Goal: Task Accomplishment & Management: Manage account settings

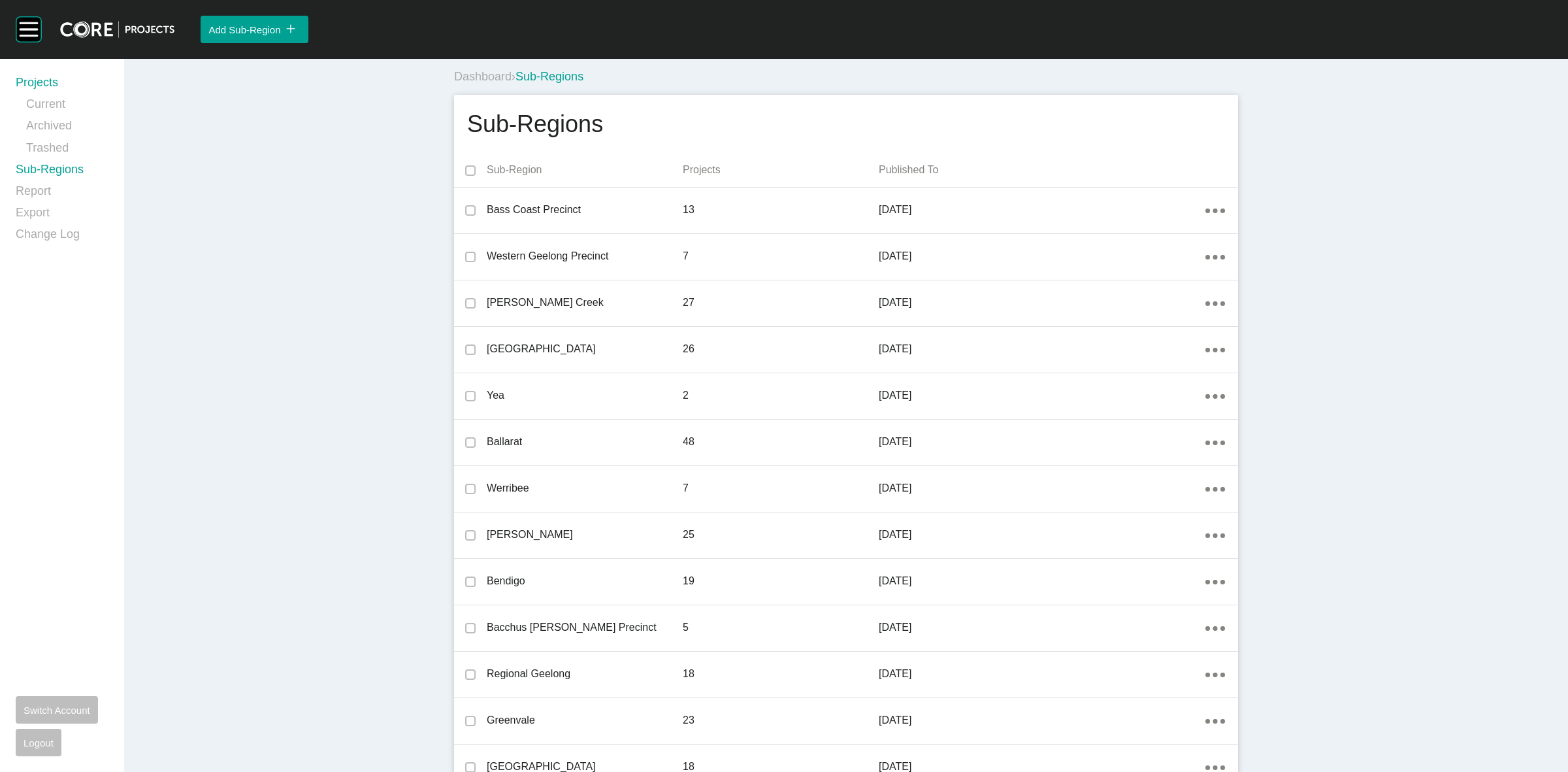
click at [36, 85] on link "Projects" at bounding box center [61, 85] width 93 height 21
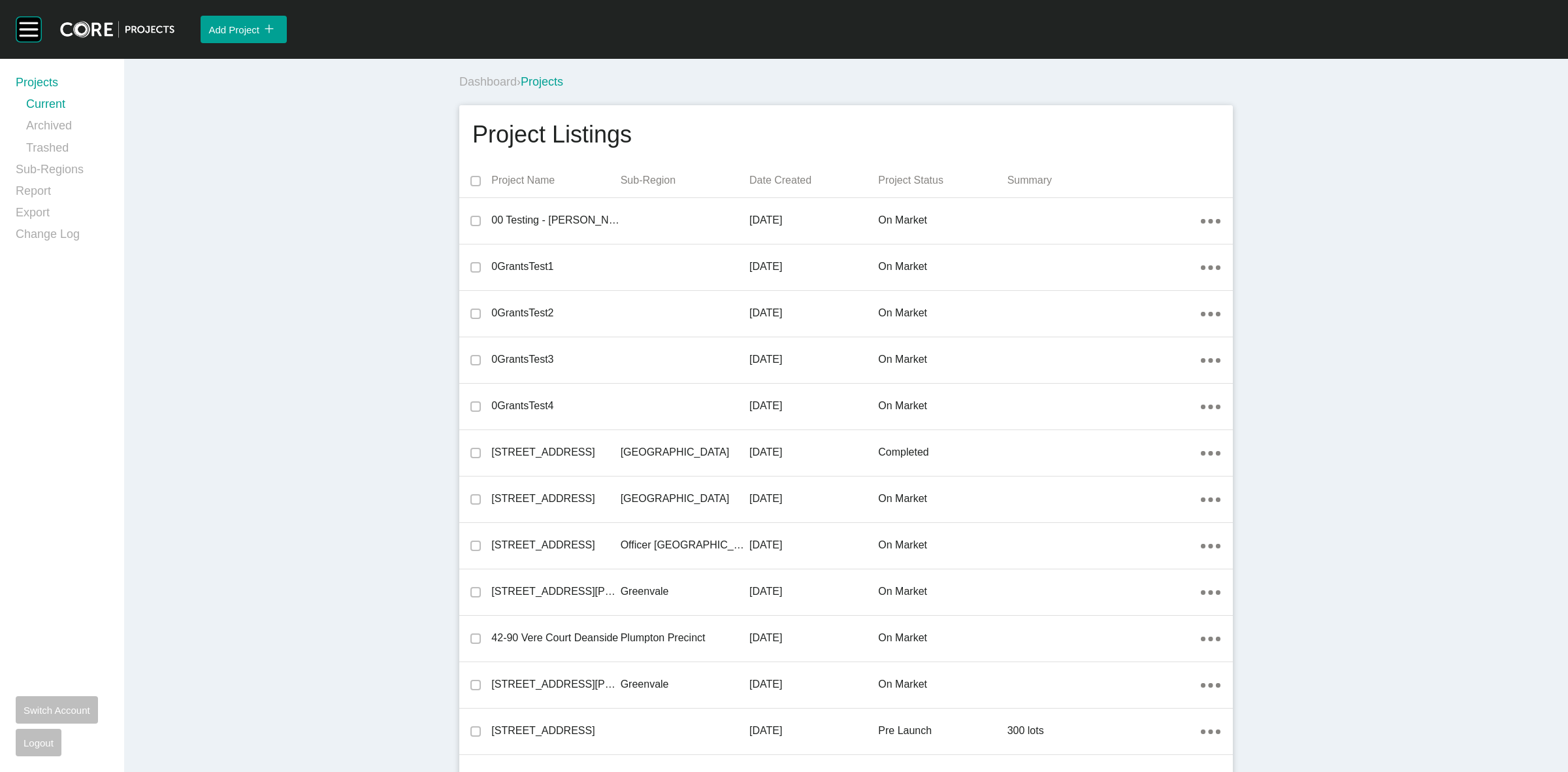
scroll to position [21908, 0]
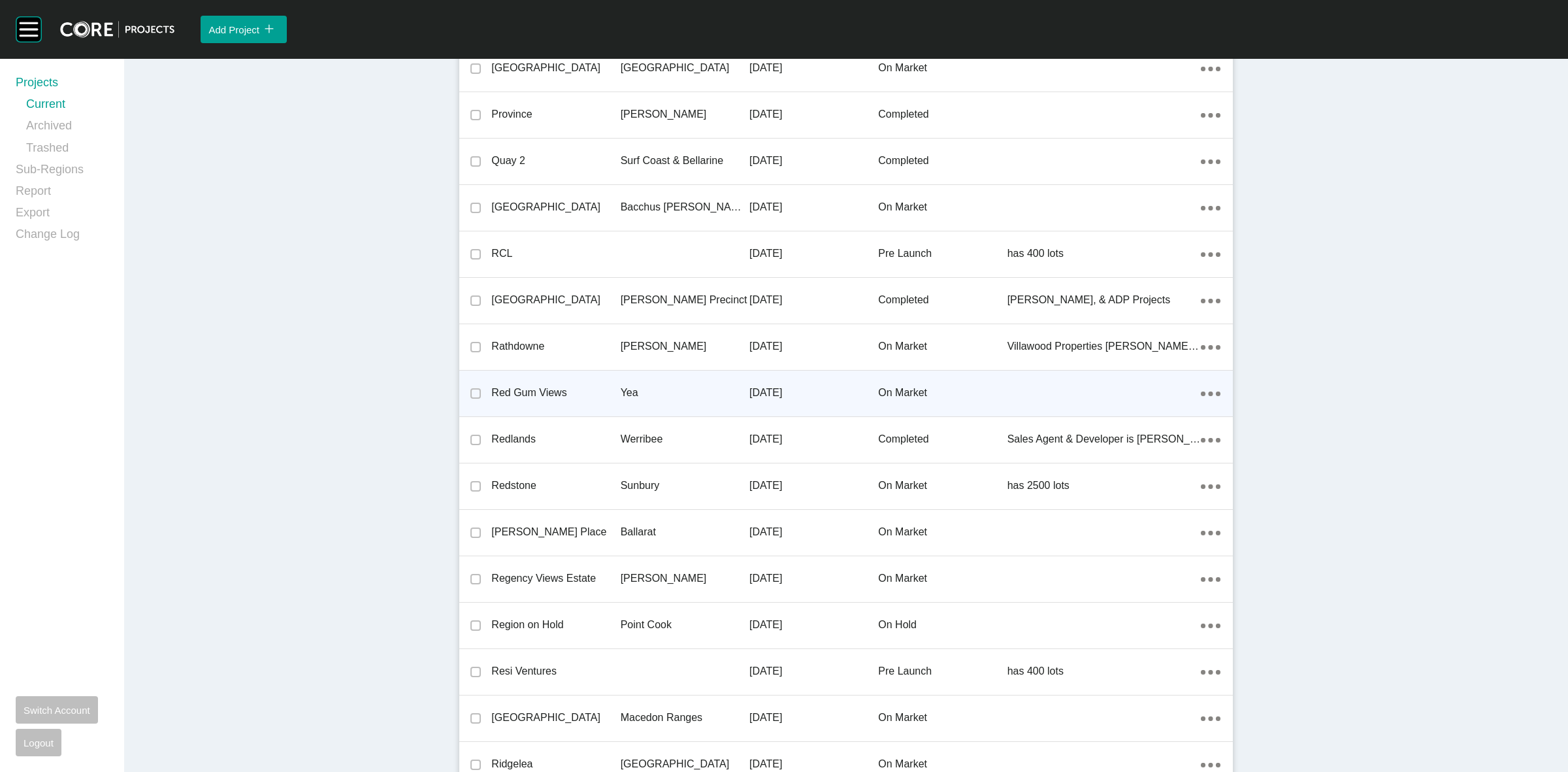
click at [602, 386] on p "Red Gum Views" at bounding box center [555, 392] width 129 height 14
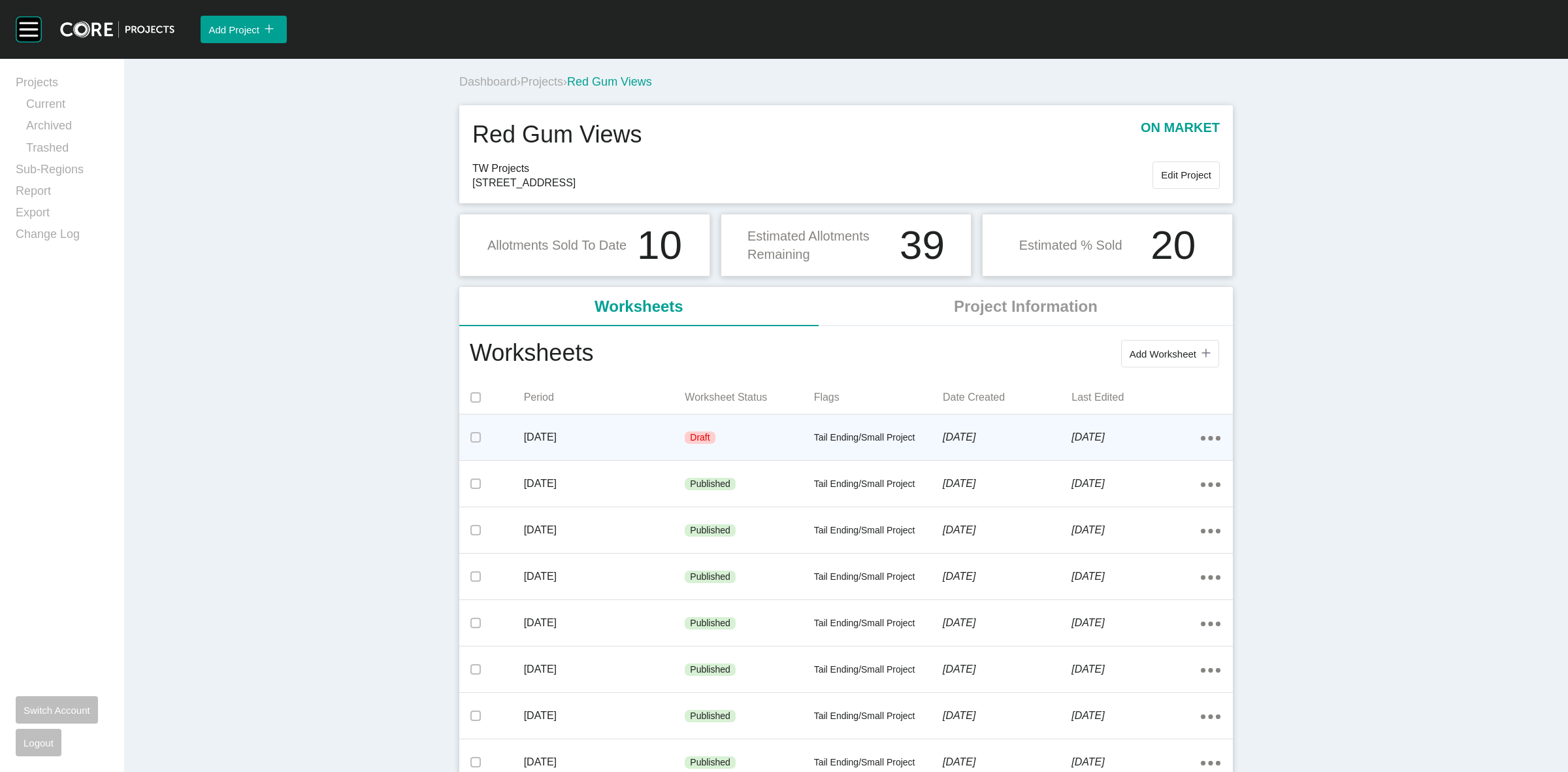
click at [733, 421] on div "Draft" at bounding box center [749, 437] width 129 height 39
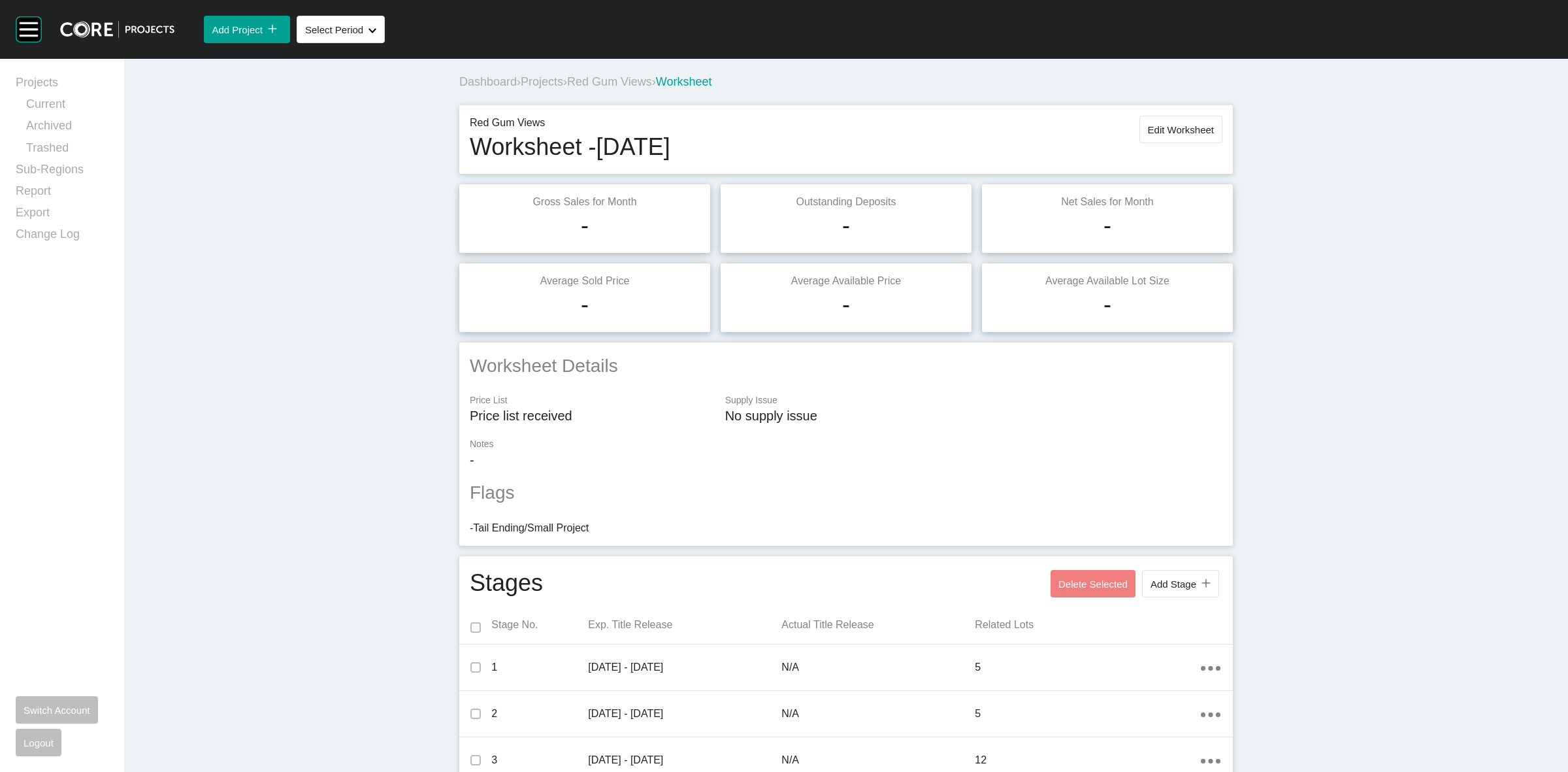
click at [636, 85] on span "Red Gum Views" at bounding box center [609, 82] width 85 height 13
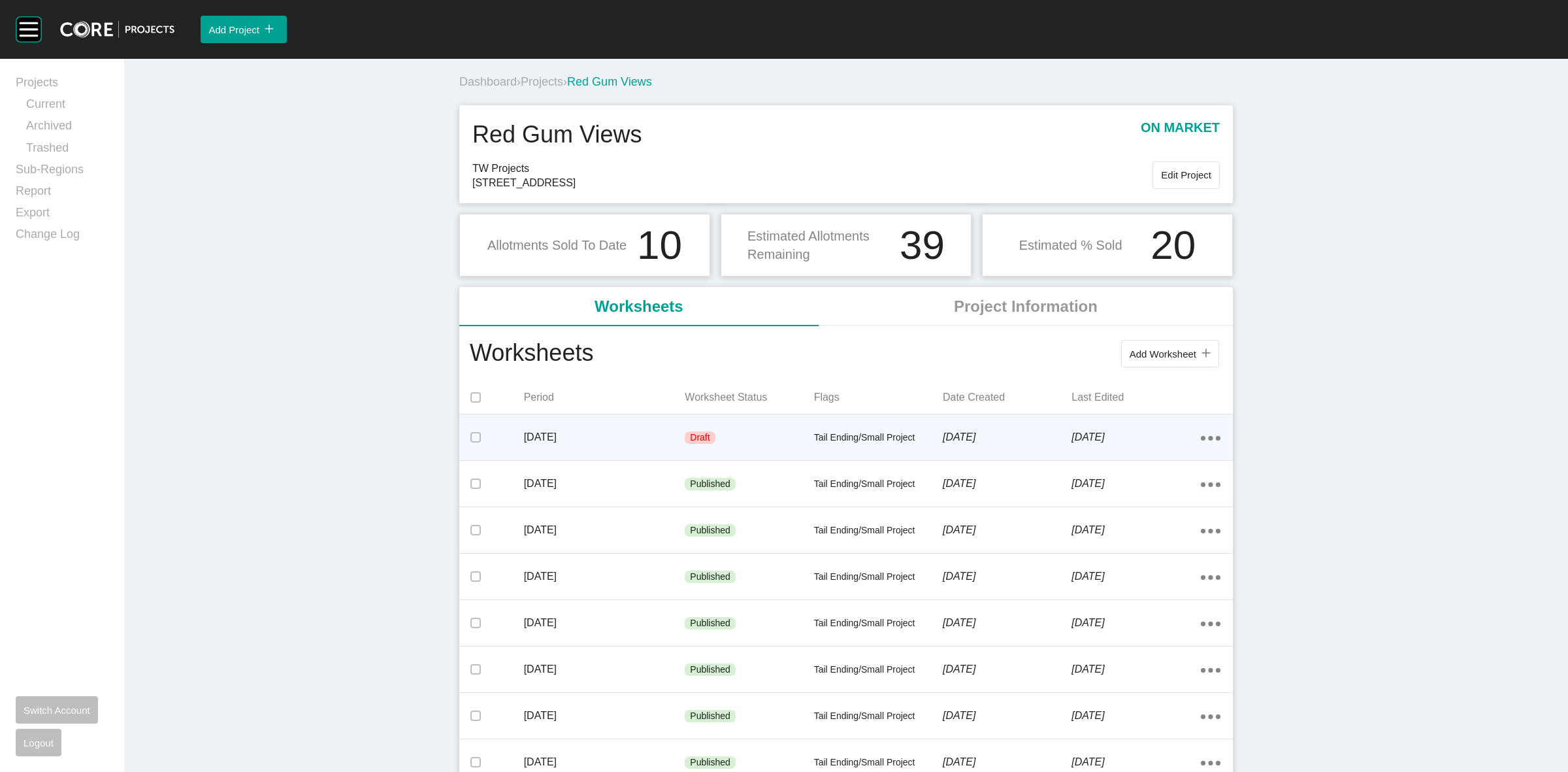
click at [751, 423] on div "Draft" at bounding box center [749, 437] width 129 height 39
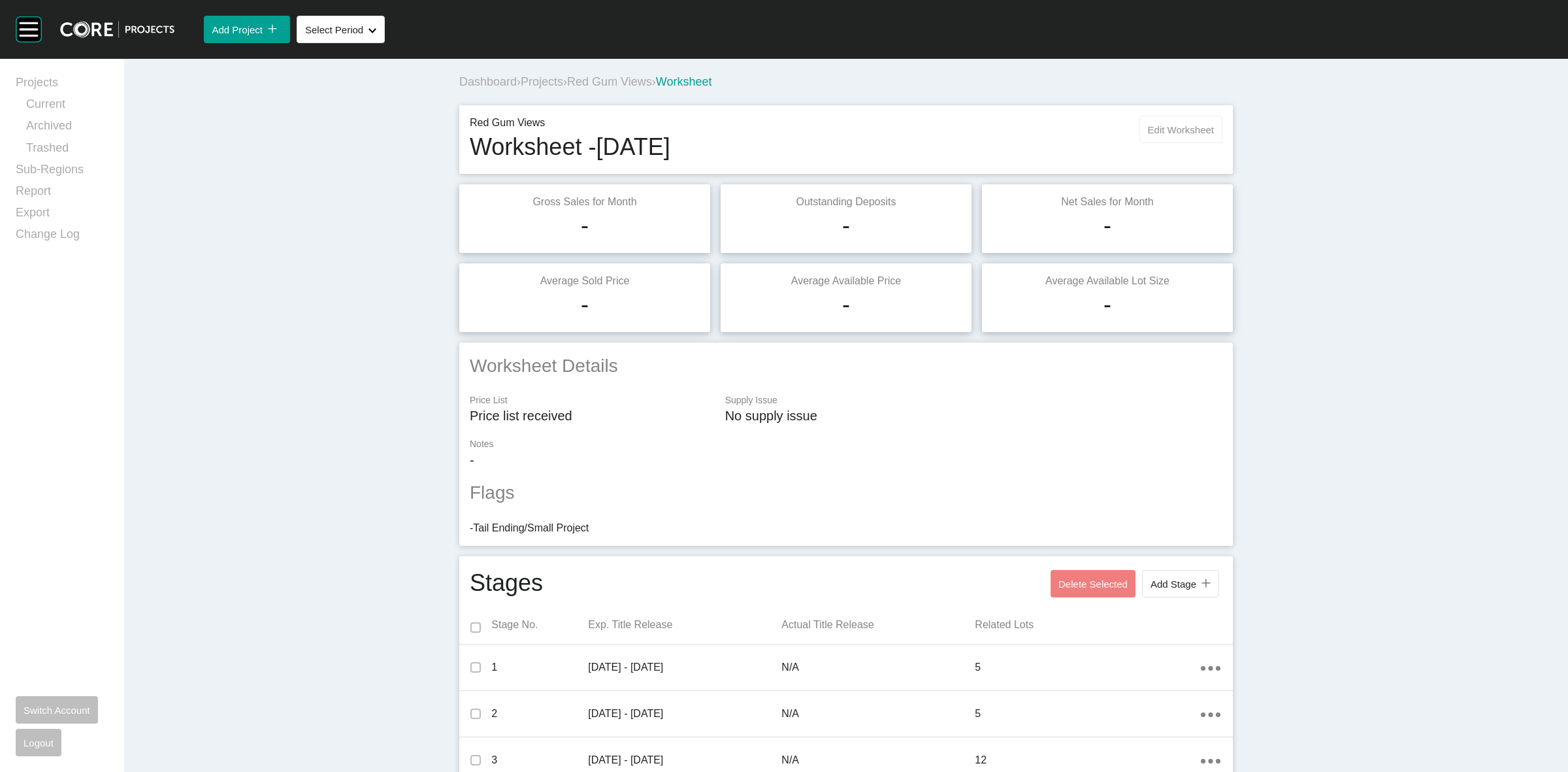
click at [1158, 132] on span "Edit Worksheet" at bounding box center [1181, 129] width 66 height 12
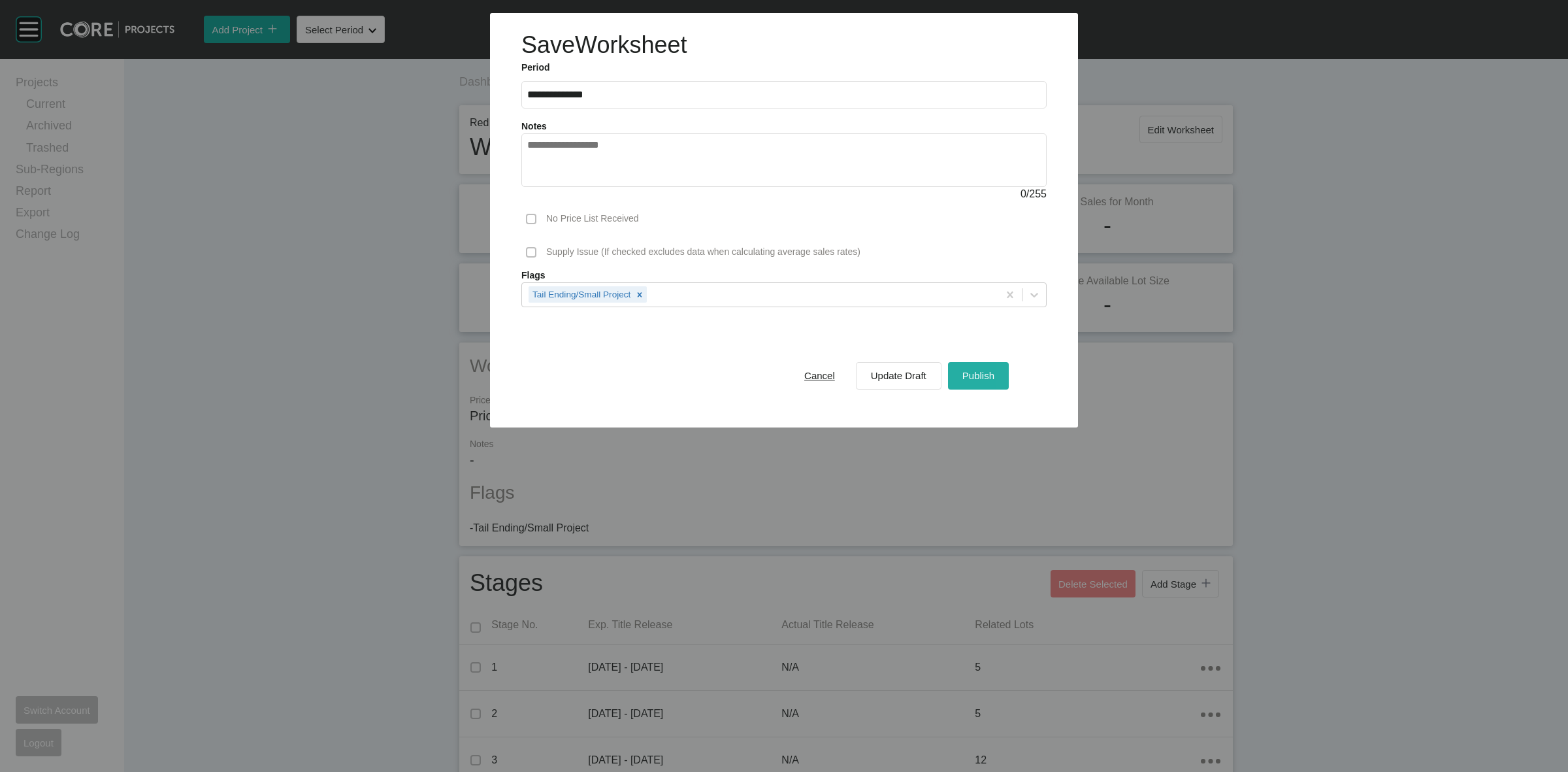
click at [971, 376] on span "Publish" at bounding box center [978, 376] width 32 height 12
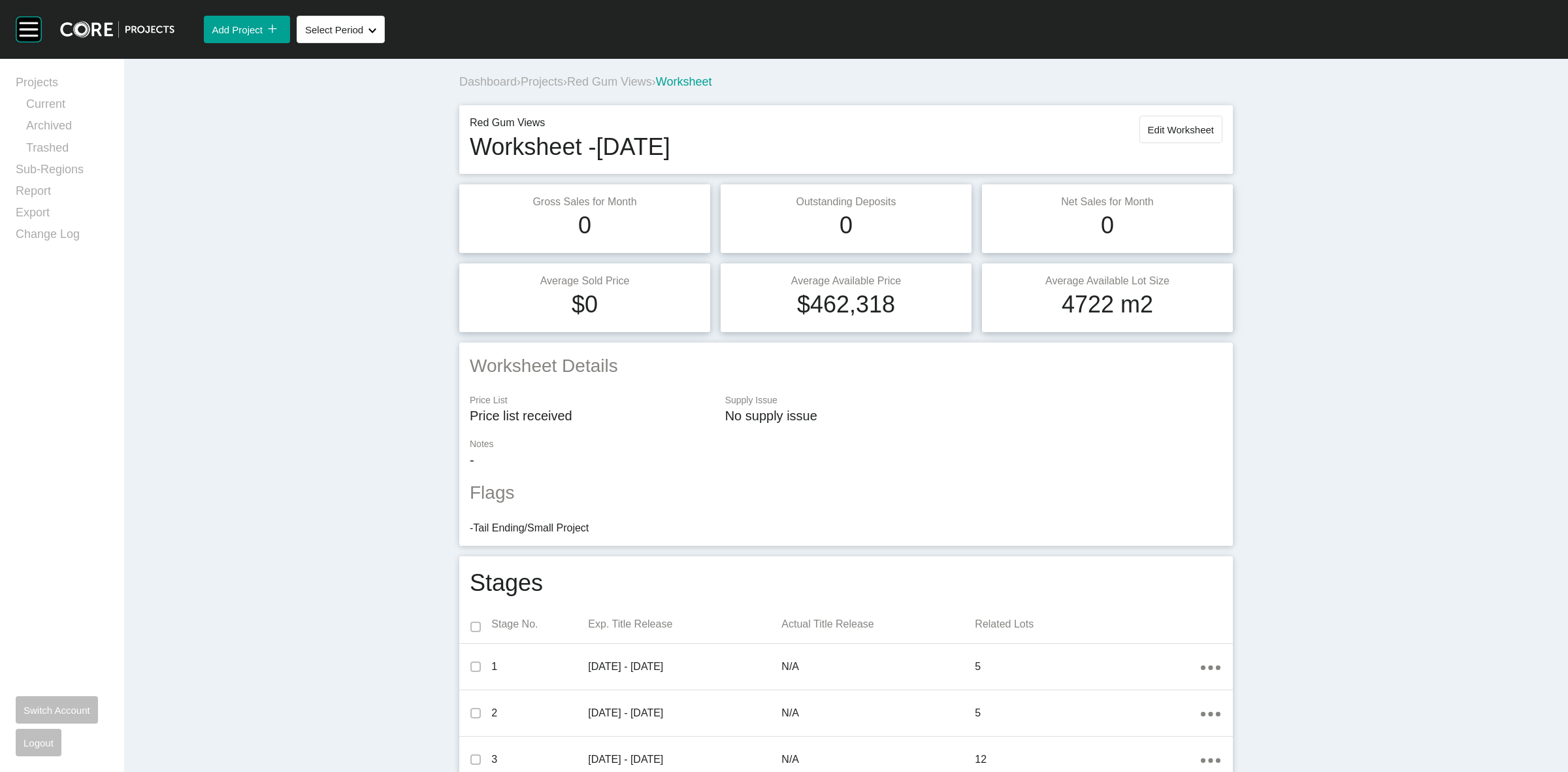
click at [592, 79] on span "Red Gum Views" at bounding box center [609, 82] width 85 height 13
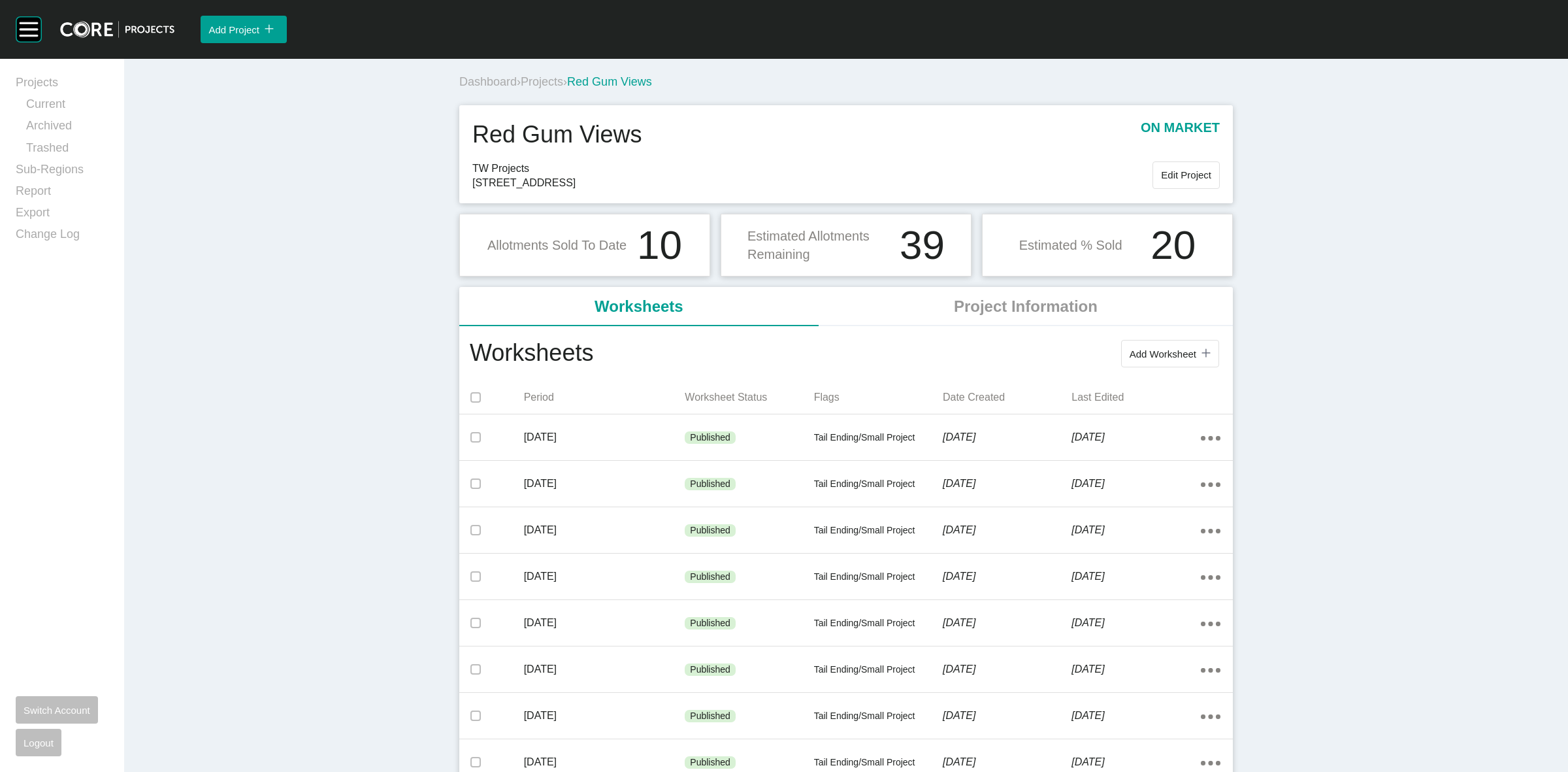
click at [544, 79] on span "Projects" at bounding box center [542, 82] width 42 height 13
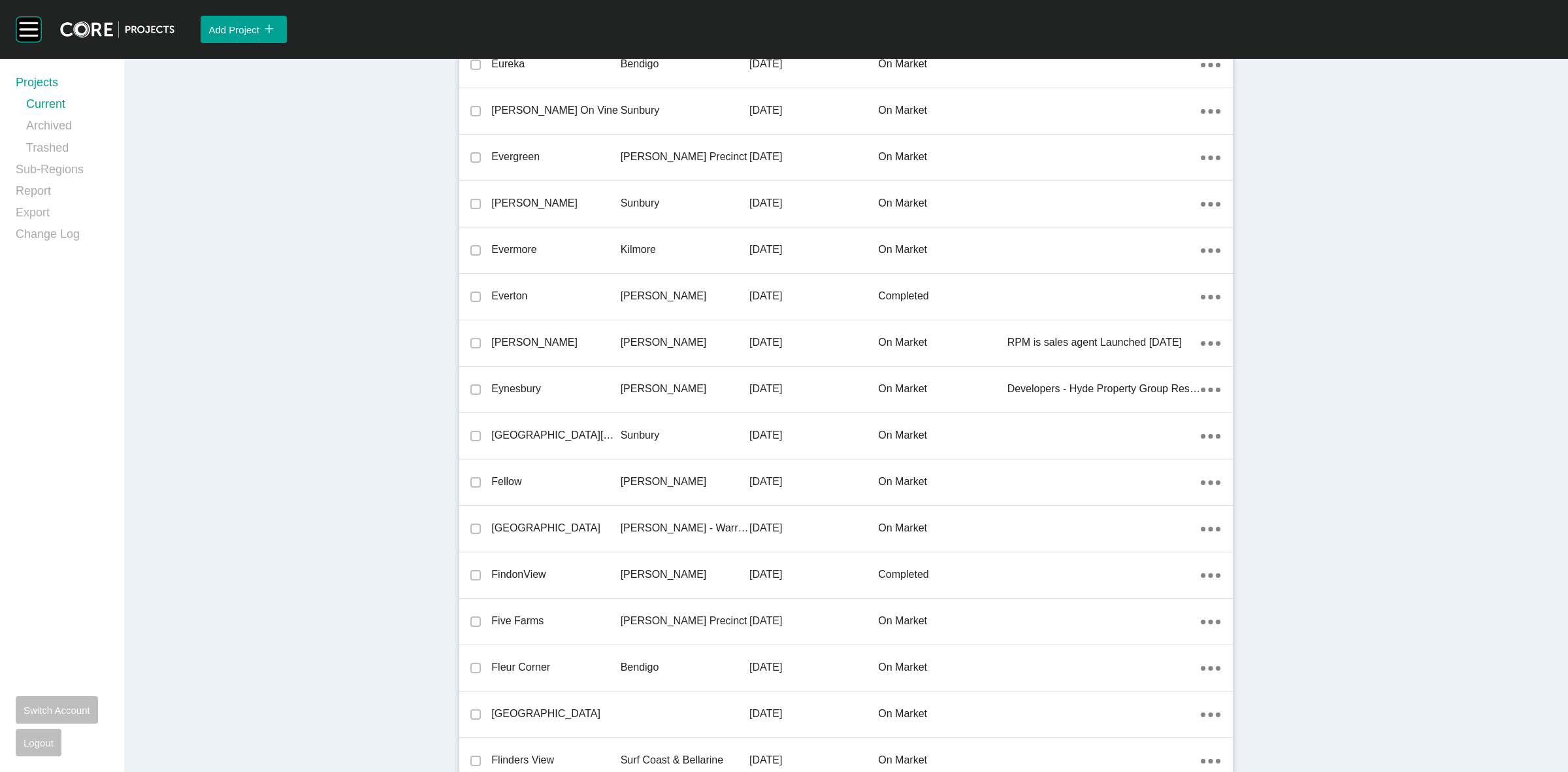
scroll to position [27055, 0]
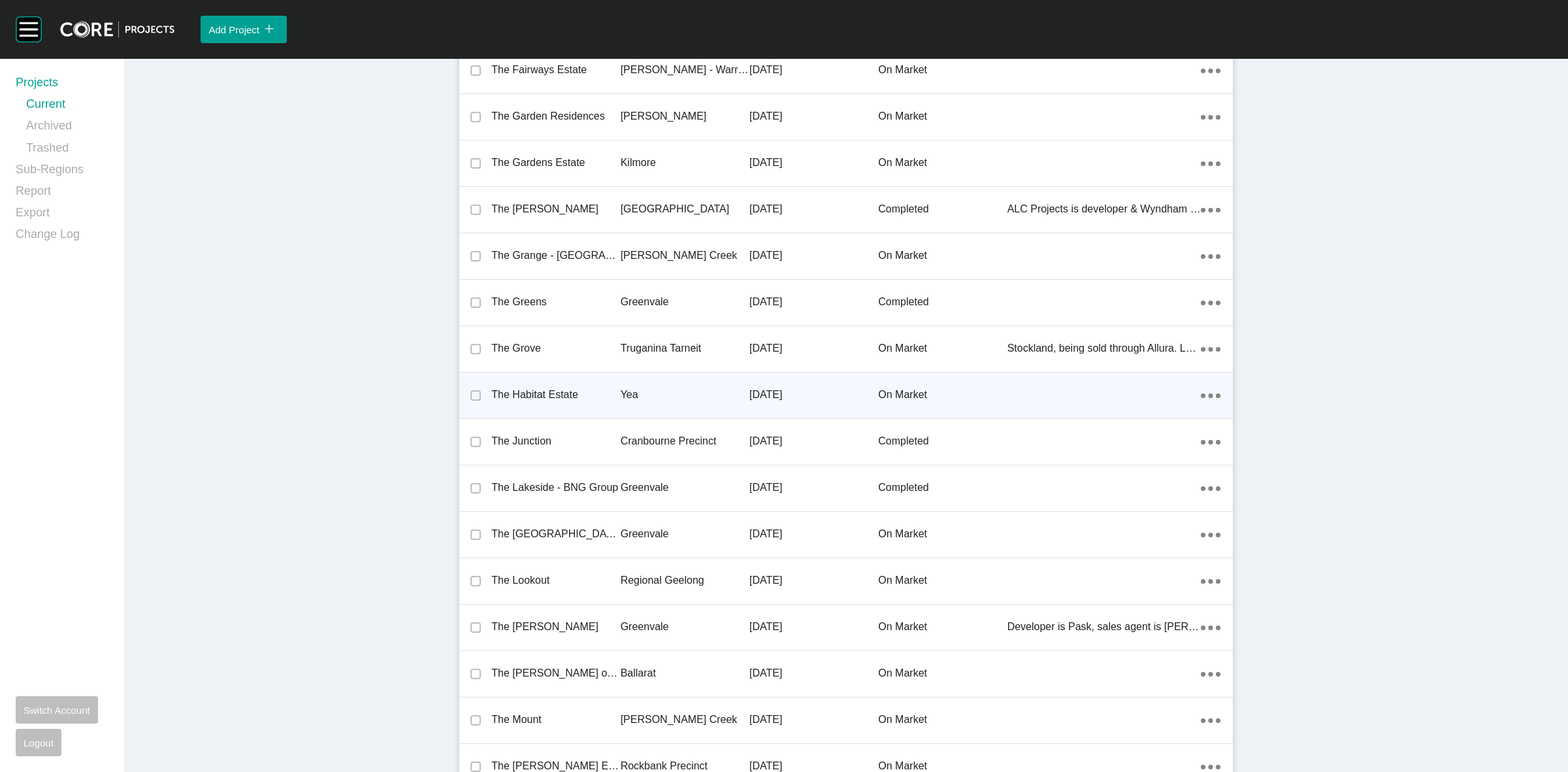
click at [770, 397] on div "[DATE]" at bounding box center [813, 394] width 129 height 40
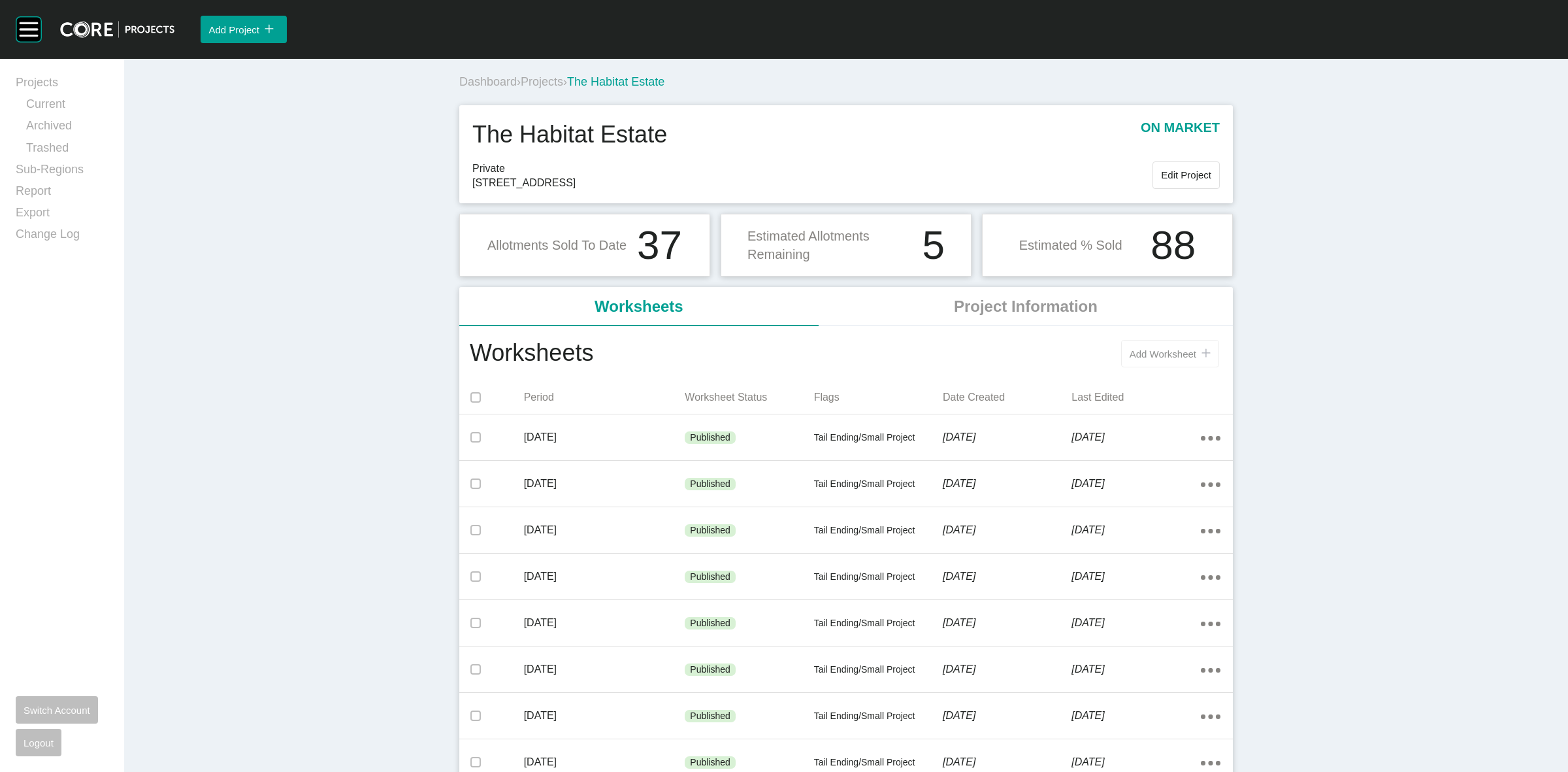
click at [1135, 354] on span "Add Worksheet" at bounding box center [1162, 354] width 66 height 12
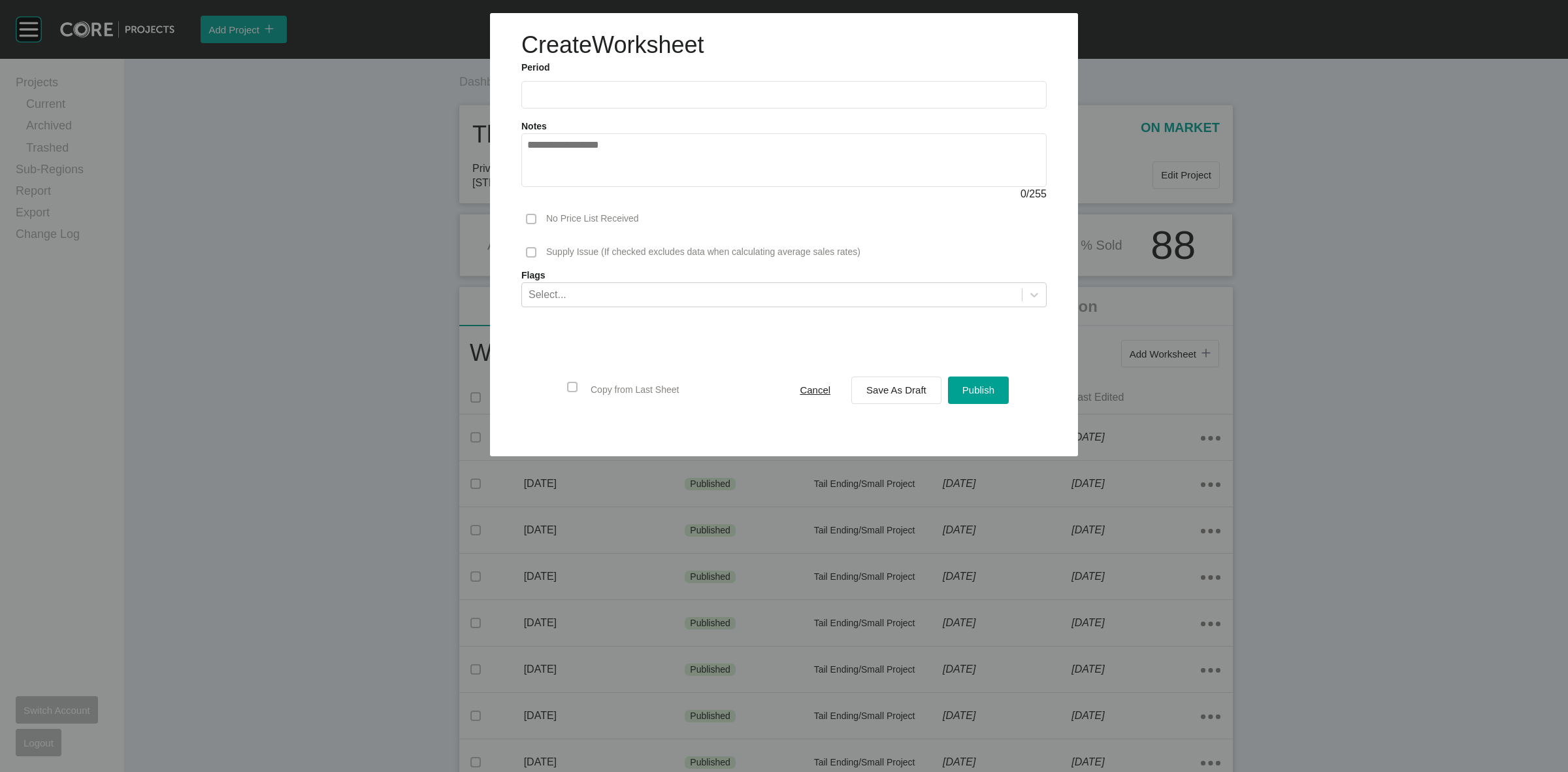
click at [619, 95] on input "text" at bounding box center [784, 95] width 513 height 12
click at [635, 193] on li "Sep" at bounding box center [634, 190] width 44 height 22
type input "**********"
click at [885, 395] on span "Save As Draft" at bounding box center [896, 390] width 60 height 12
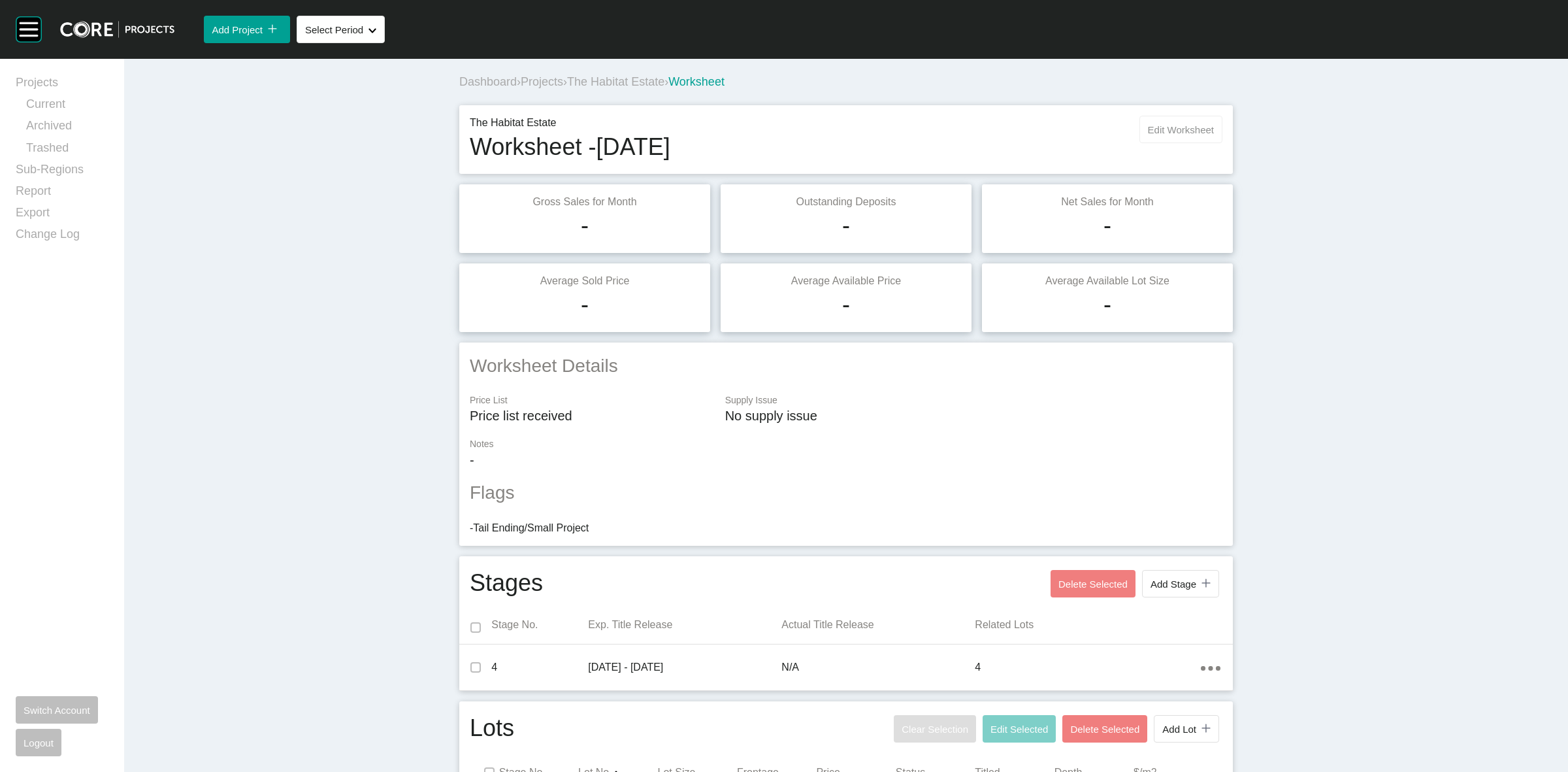
click at [1163, 119] on button "Edit Worksheet" at bounding box center [1181, 129] width 83 height 28
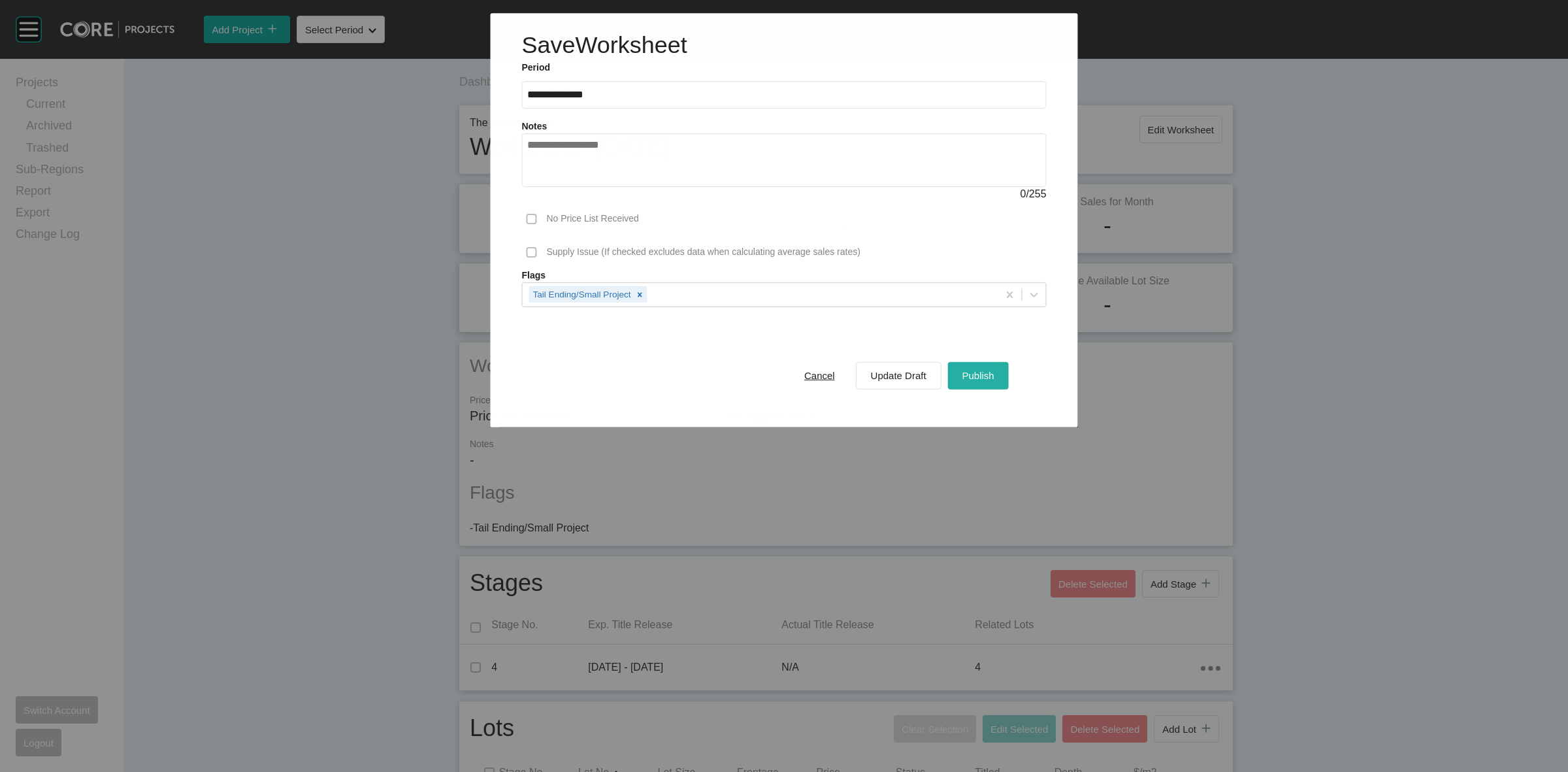
click at [979, 373] on span "Publish" at bounding box center [977, 376] width 32 height 12
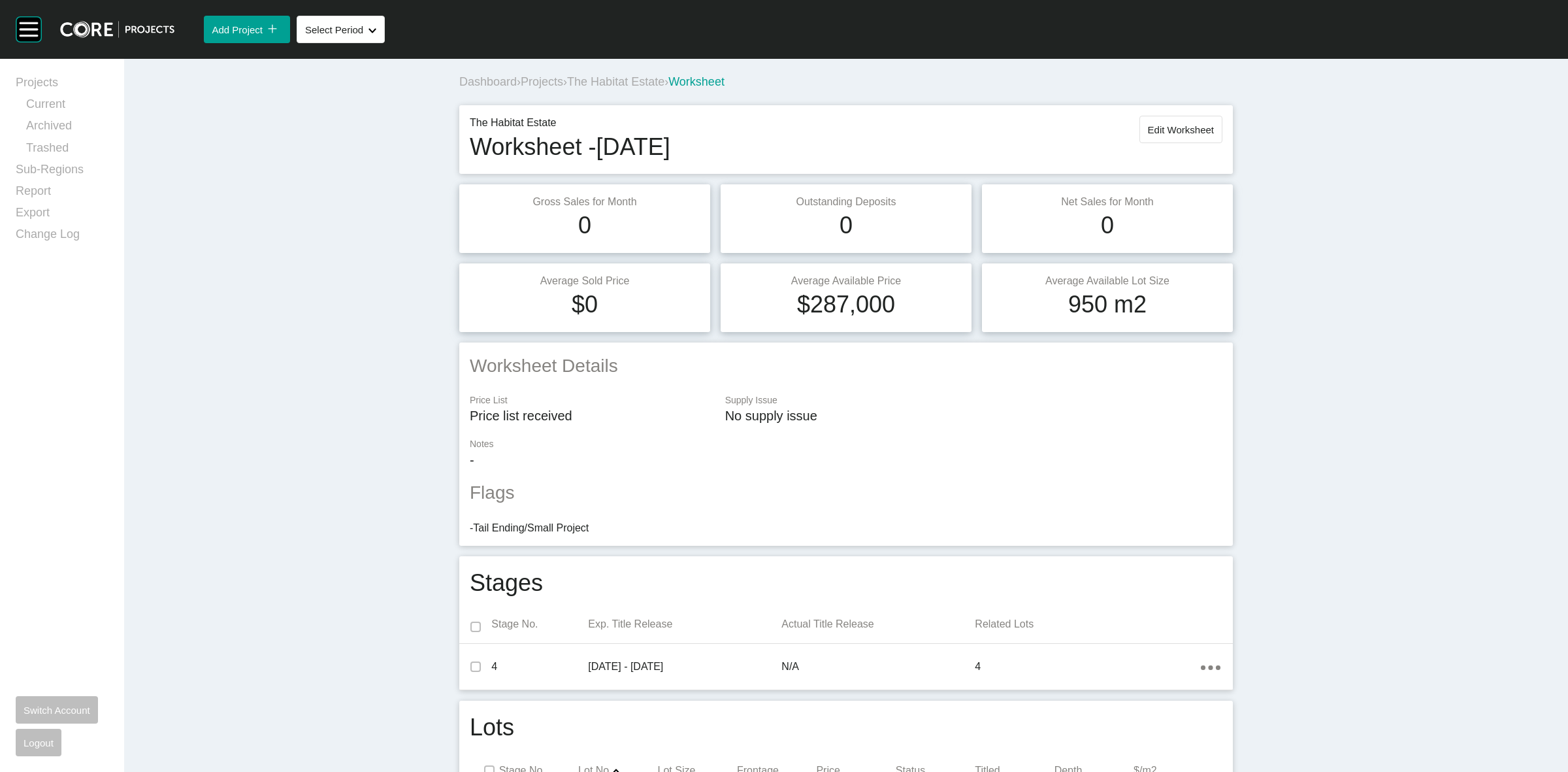
click at [632, 81] on span "The Habitat Estate" at bounding box center [616, 82] width 98 height 13
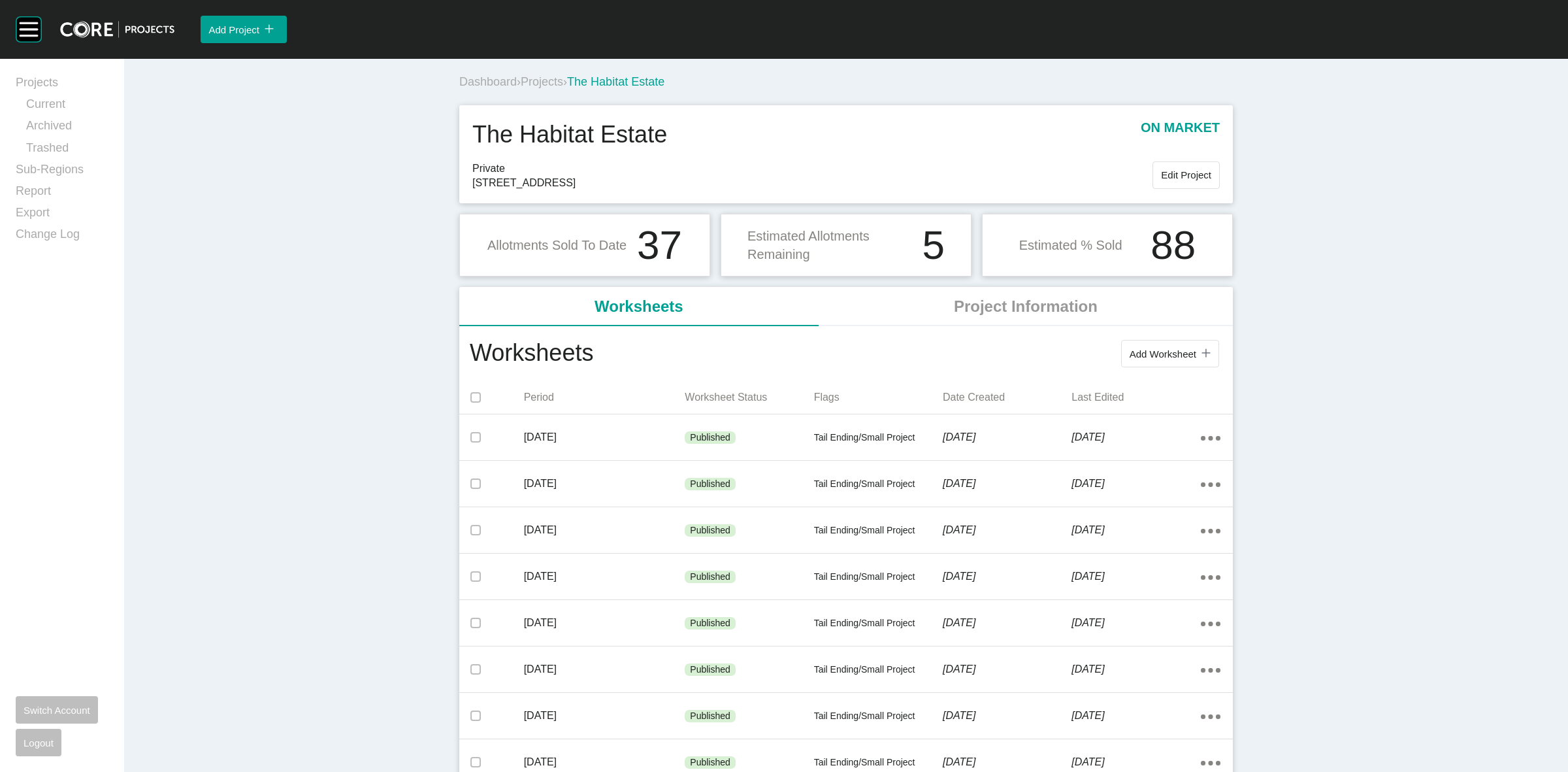
click at [544, 79] on span "Projects" at bounding box center [542, 82] width 42 height 13
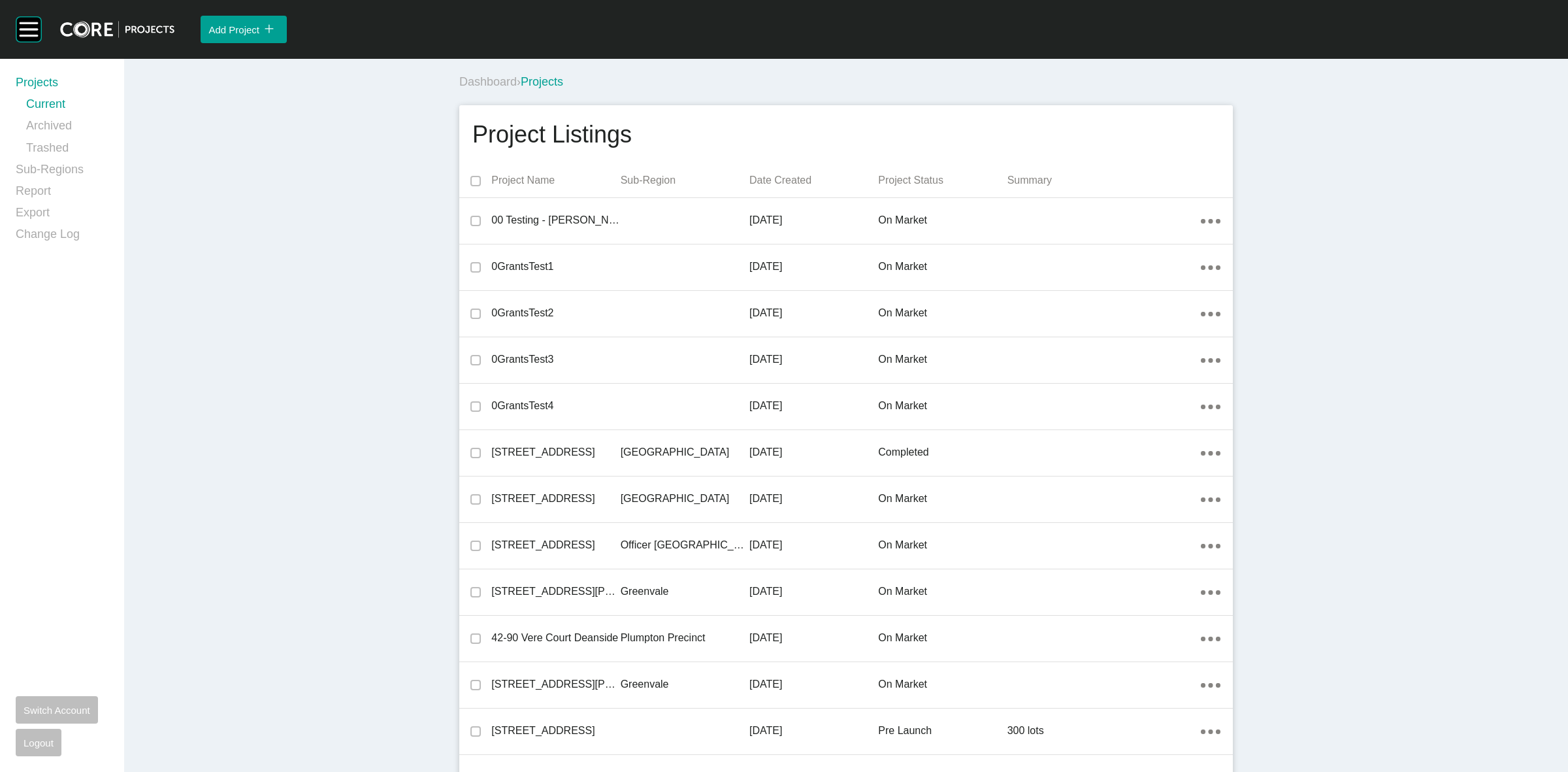
scroll to position [29095, 0]
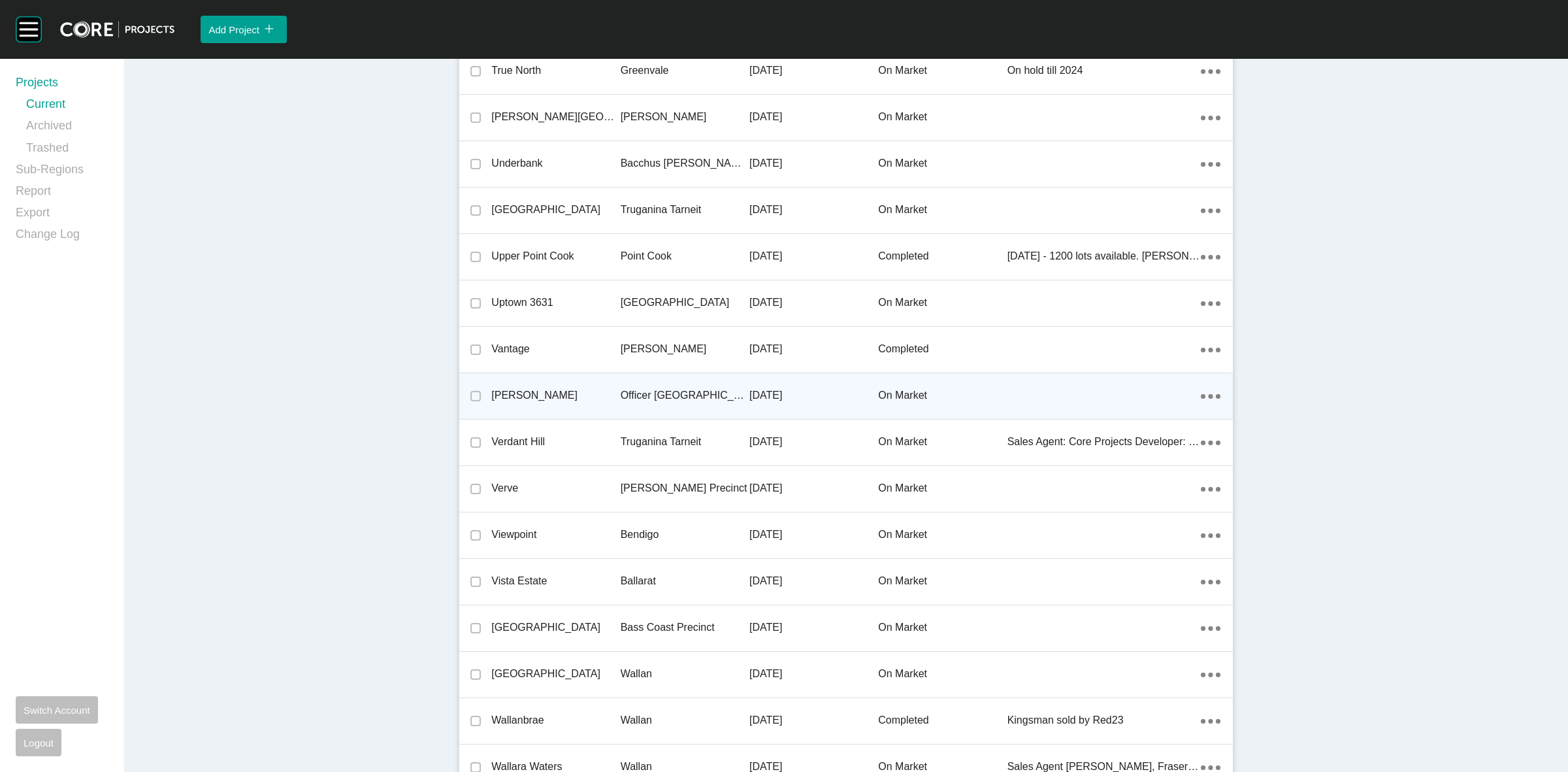
click at [684, 388] on p "Officer [GEOGRAPHIC_DATA]" at bounding box center [685, 395] width 129 height 14
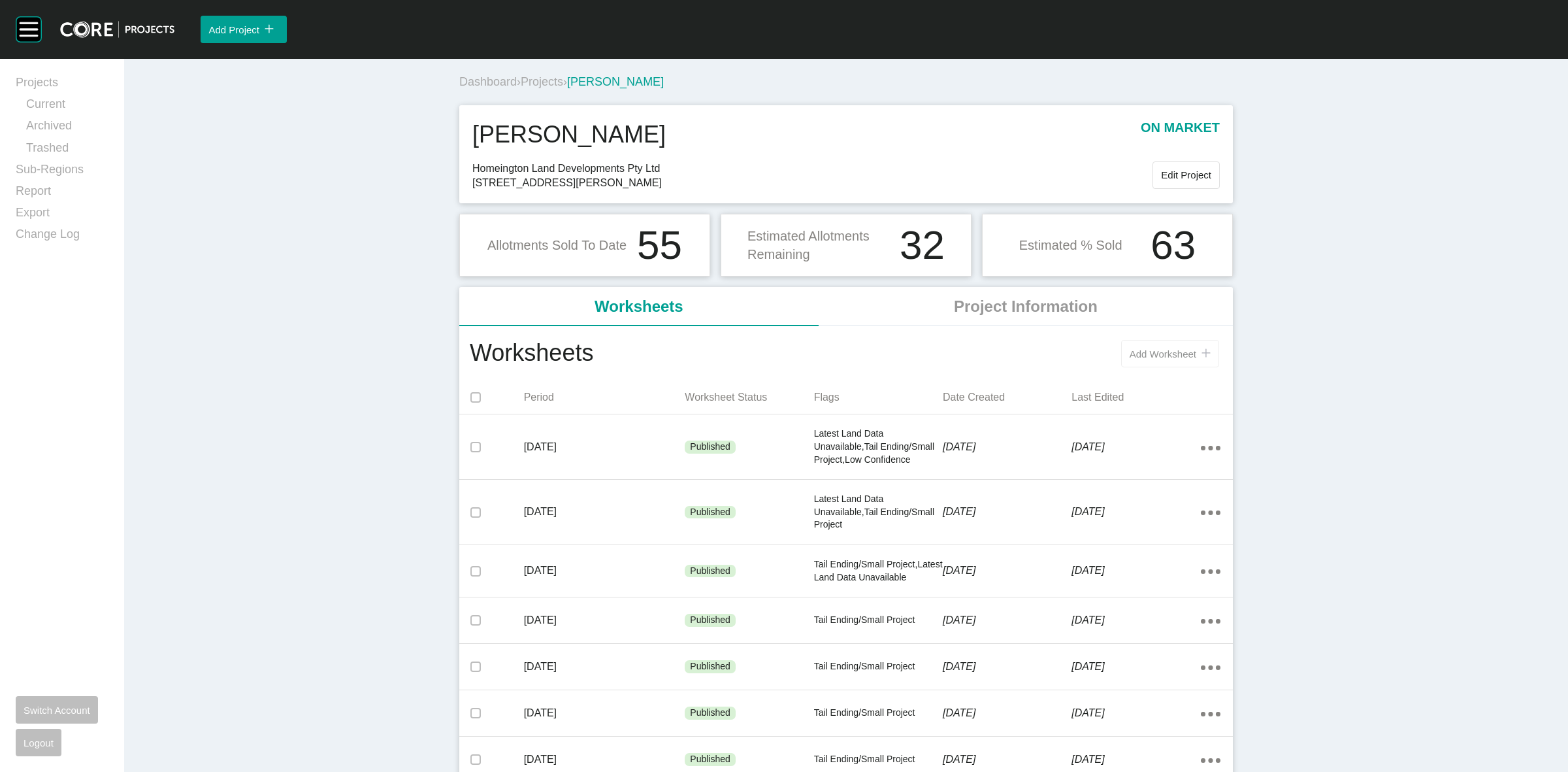
click at [1159, 347] on button "Add Worksheet icon/tick copy 11 Created with Sketch." at bounding box center [1170, 353] width 98 height 28
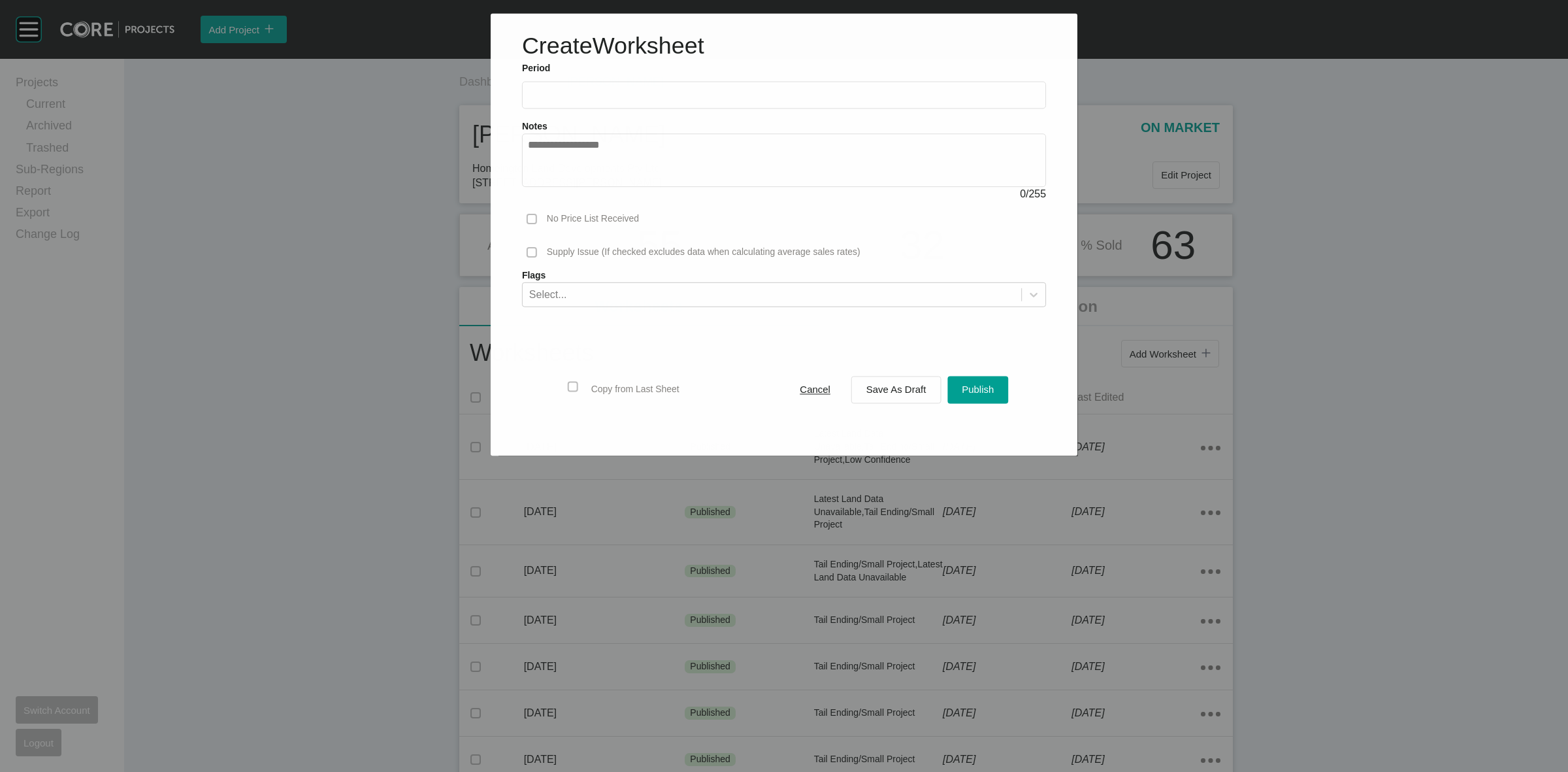
click at [647, 105] on label at bounding box center [784, 94] width 524 height 28
click at [647, 101] on input "text" at bounding box center [784, 95] width 512 height 12
click at [630, 188] on li "Sep" at bounding box center [634, 190] width 44 height 22
type input "**********"
click at [589, 289] on div "Select..." at bounding box center [771, 293] width 500 height 22
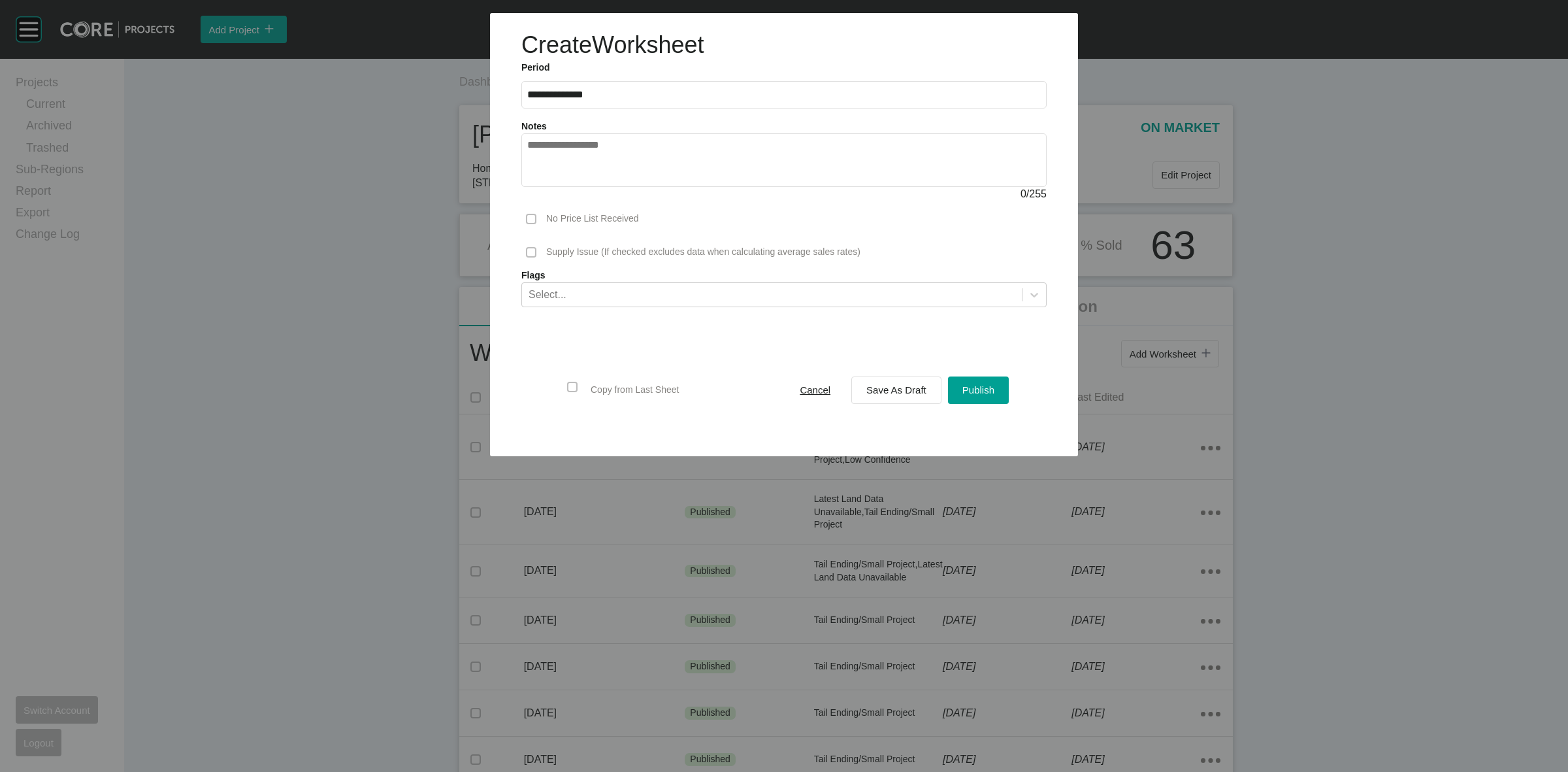
click at [945, 190] on div "0 / 255" at bounding box center [784, 194] width 526 height 14
click at [960, 381] on div "Publish" at bounding box center [978, 389] width 38 height 17
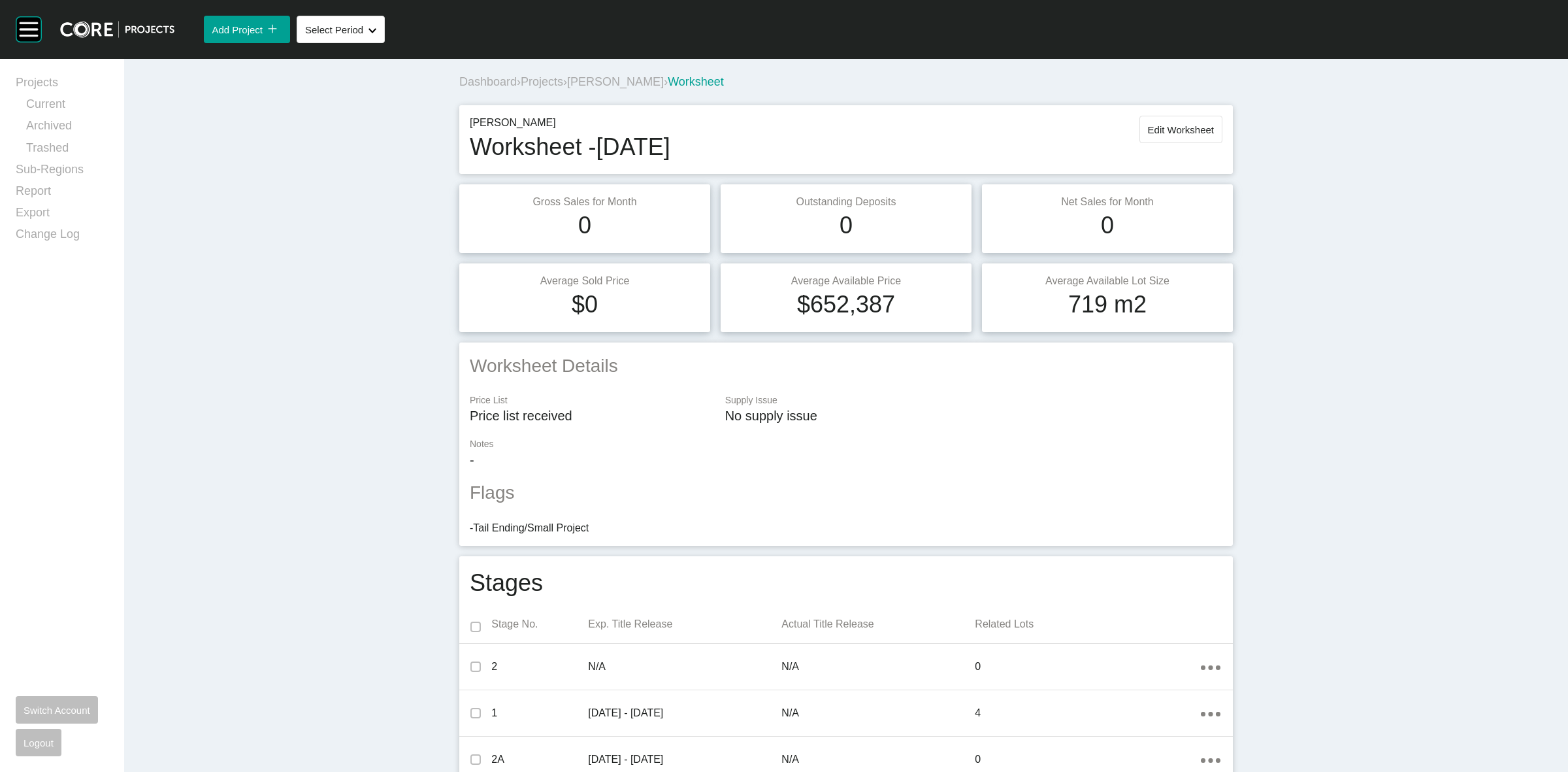
click at [598, 86] on span "[PERSON_NAME]" at bounding box center [615, 82] width 97 height 13
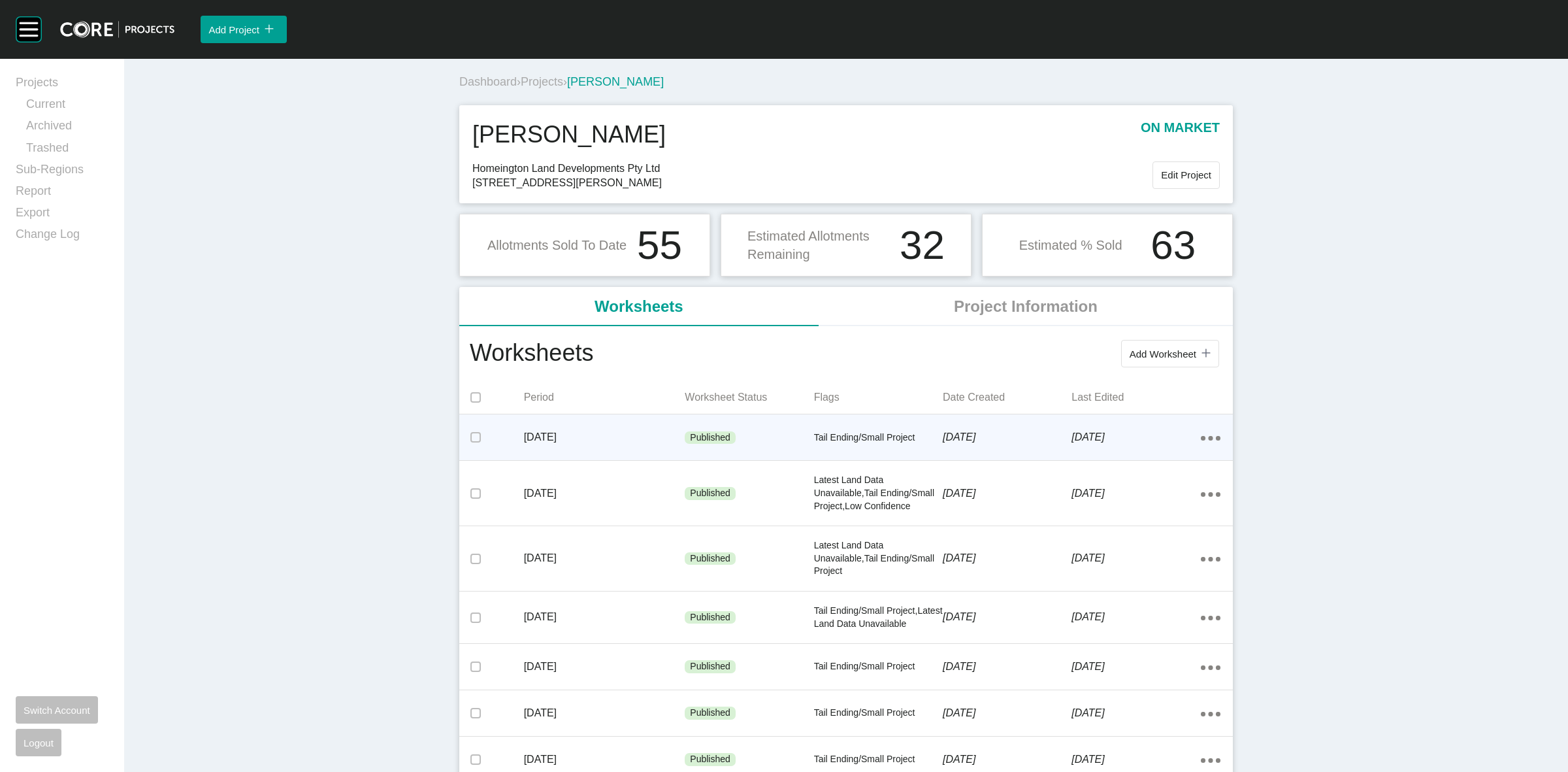
click at [1206, 437] on icon "Action Menu Dots Copy 6 Created with Sketch." at bounding box center [1210, 437] width 19 height 5
click at [1151, 441] on link "Edit" at bounding box center [1157, 440] width 35 height 19
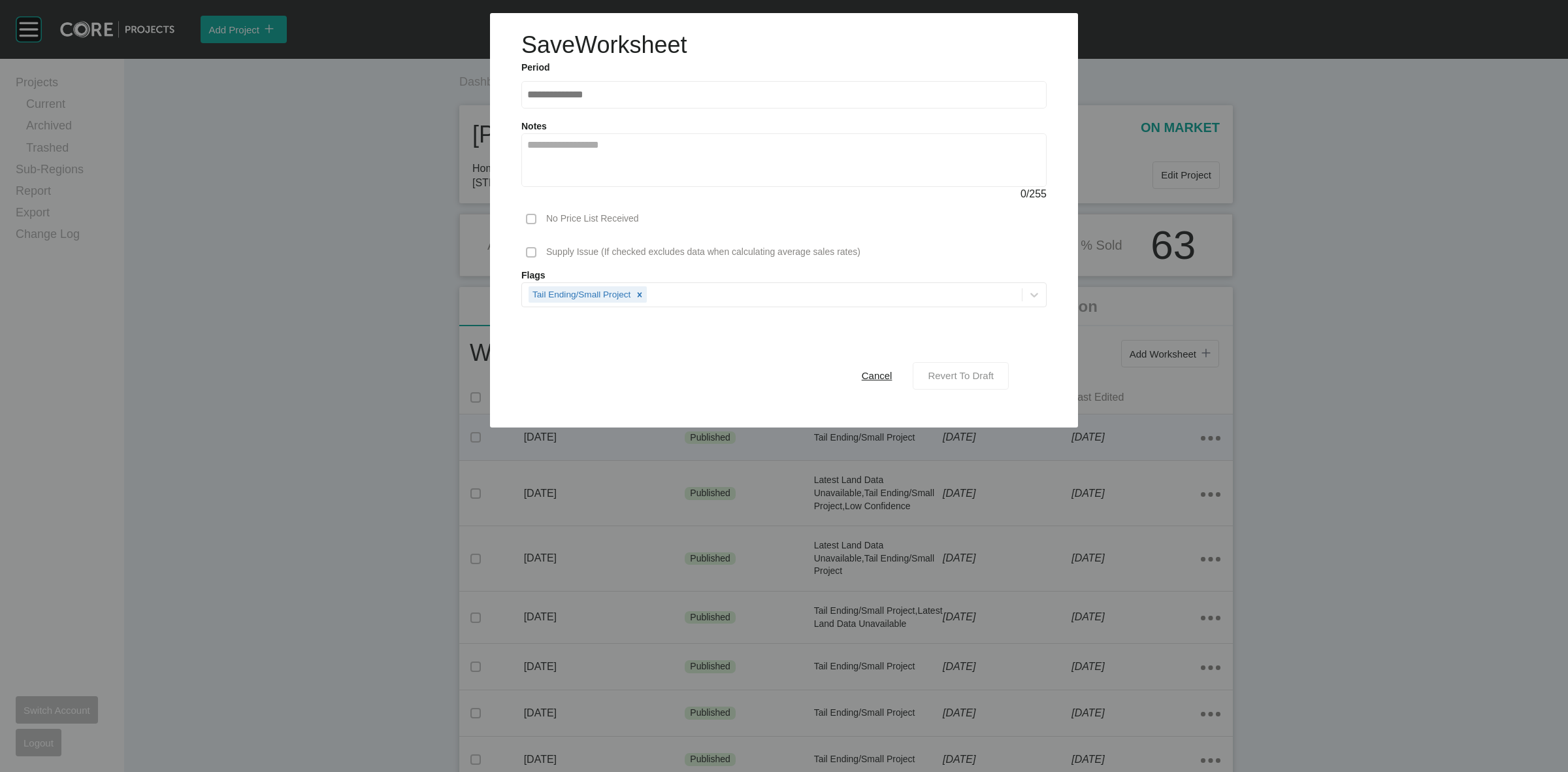
click at [987, 378] on span "Revert To Draft" at bounding box center [960, 376] width 66 height 12
